Goal: Task Accomplishment & Management: Manage account settings

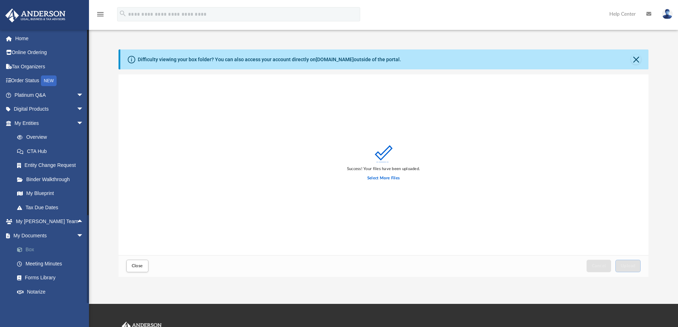
click at [29, 248] on link "Box" at bounding box center [52, 250] width 84 height 14
click at [33, 246] on link "Box" at bounding box center [52, 250] width 84 height 14
click at [640, 59] on button "Close" at bounding box center [636, 59] width 10 height 10
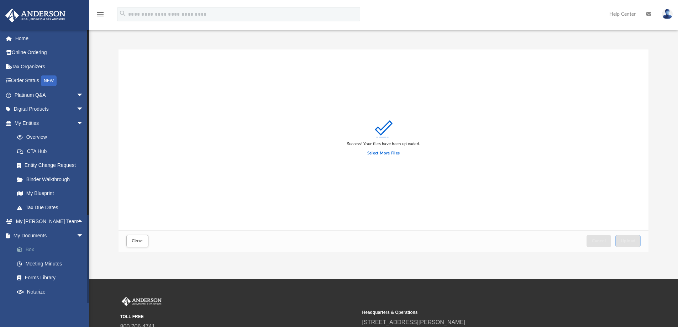
click at [32, 248] on link "Box" at bounding box center [52, 250] width 84 height 14
click at [43, 234] on link "My Documents arrow_drop_down" at bounding box center [49, 236] width 89 height 14
click at [41, 139] on link "Overview" at bounding box center [52, 137] width 84 height 14
click at [21, 35] on link "Home" at bounding box center [49, 38] width 89 height 14
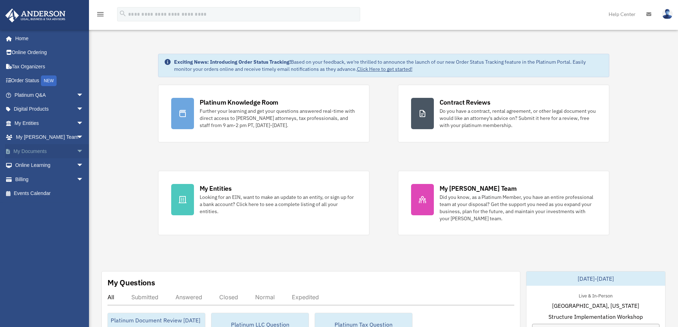
click at [39, 145] on link "My Documents arrow_drop_down" at bounding box center [49, 151] width 89 height 14
click at [39, 150] on link "My Documents arrow_drop_down" at bounding box center [49, 151] width 89 height 14
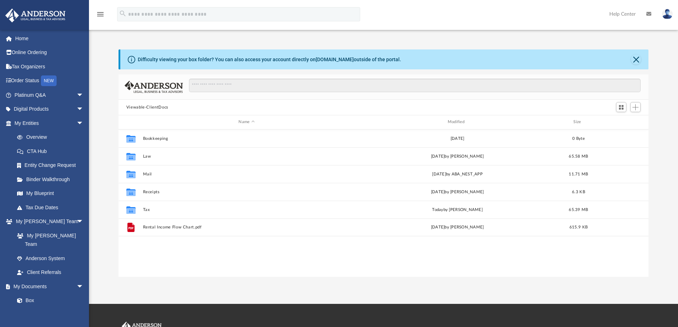
scroll to position [157, 525]
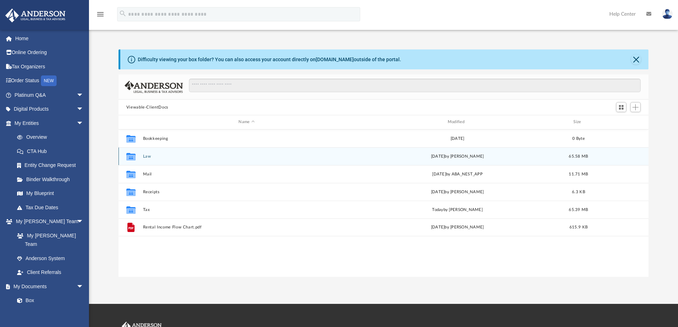
click at [150, 152] on div "Collaborated Folder Law [DATE] by [PERSON_NAME] 65.58 MB" at bounding box center [384, 156] width 531 height 18
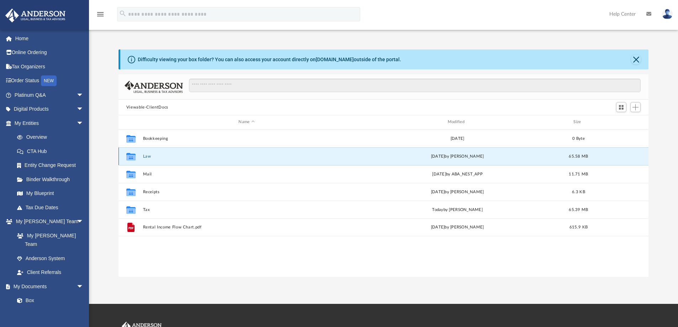
click at [146, 157] on button "Law" at bounding box center [247, 156] width 208 height 5
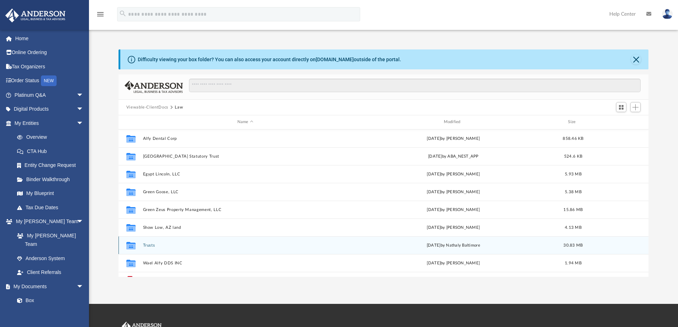
click at [150, 244] on button "Trusts" at bounding box center [245, 245] width 205 height 5
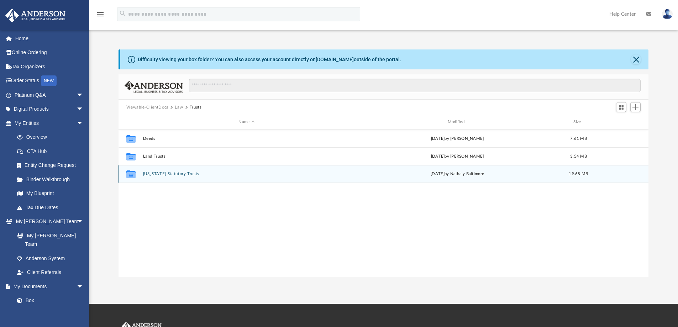
click at [161, 175] on button "[US_STATE] Statutory Trusts" at bounding box center [247, 174] width 208 height 5
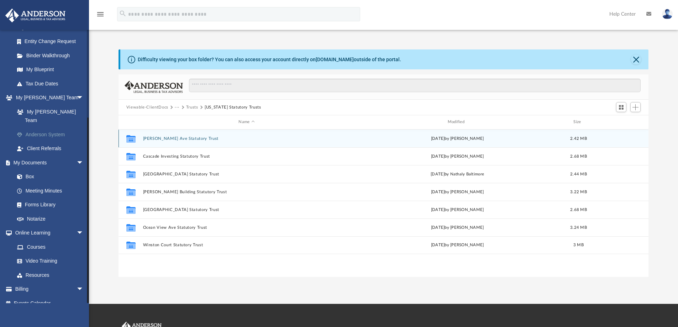
scroll to position [0, 0]
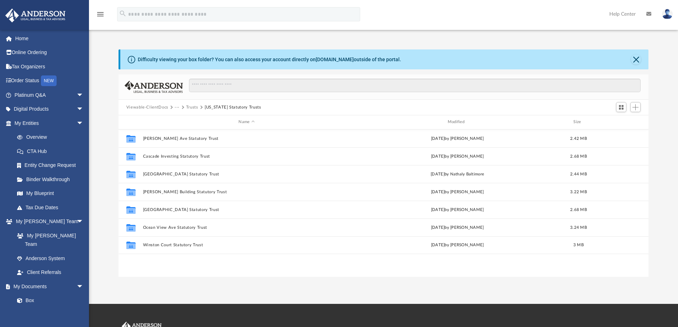
click at [666, 11] on img at bounding box center [667, 14] width 11 height 10
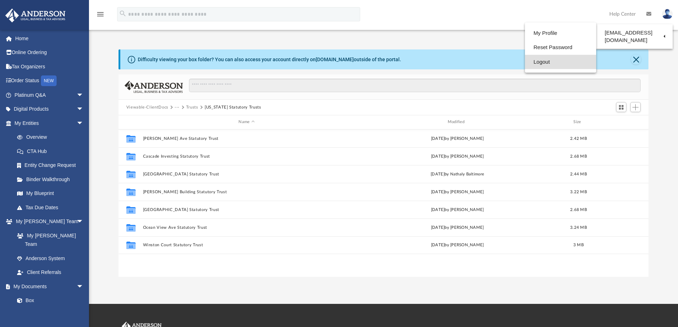
click at [548, 62] on link "Logout" at bounding box center [560, 62] width 71 height 15
